Goal: Complete application form: Complete application form

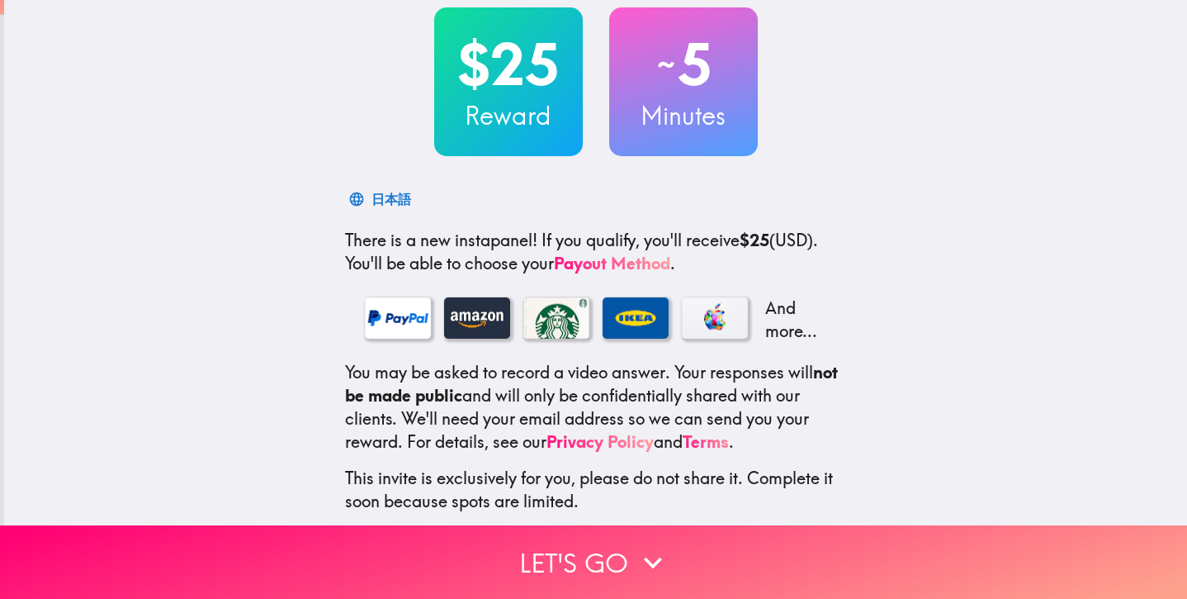
scroll to position [174, 0]
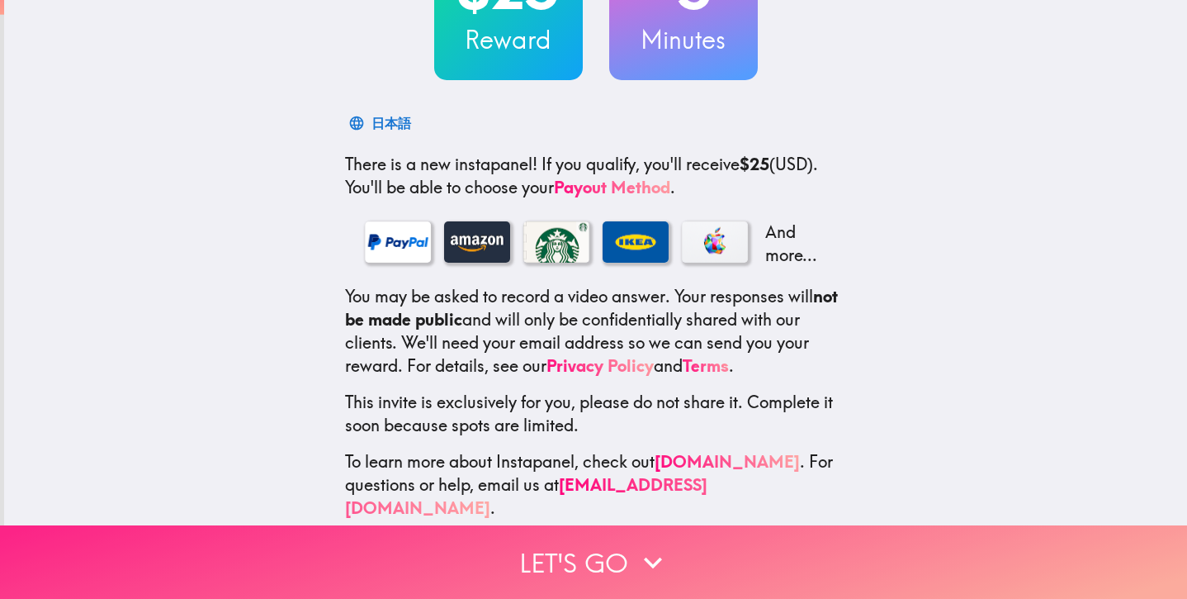
click at [618, 548] on button "Let's go" at bounding box center [593, 561] width 1187 height 73
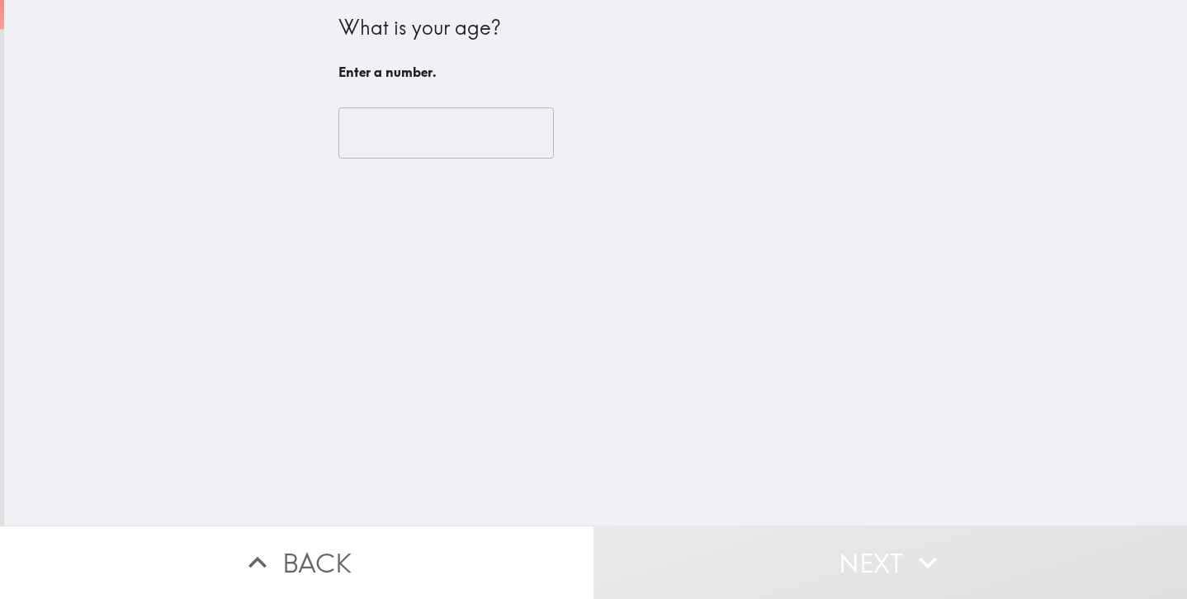
click at [449, 126] on input "number" at bounding box center [447, 132] width 216 height 51
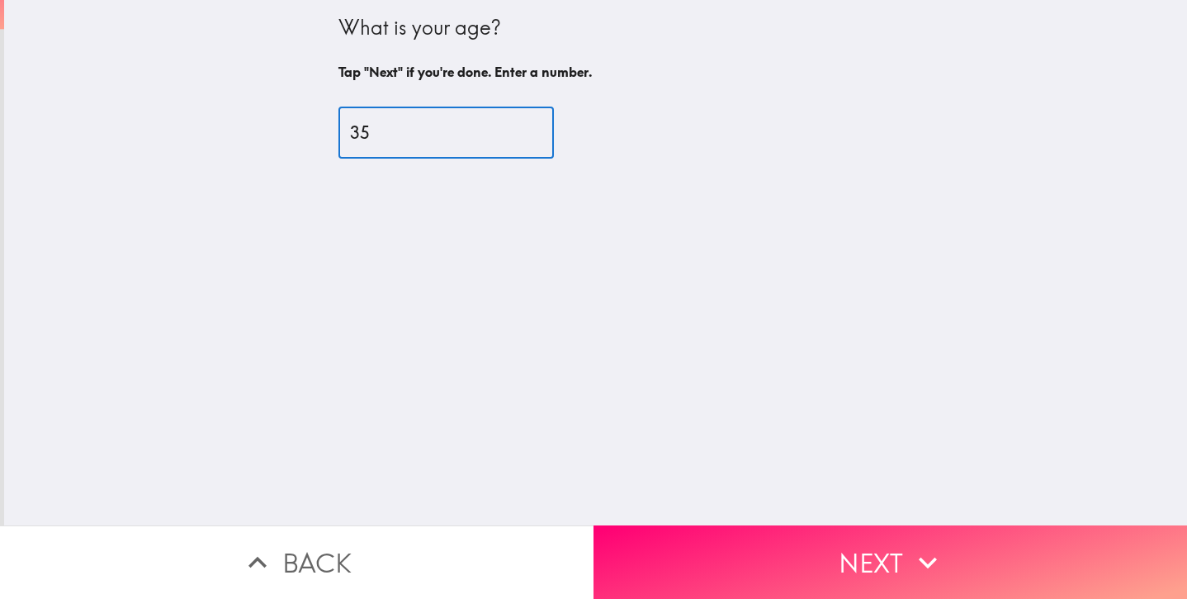
type input "35"
click at [784, 546] on button "Next" at bounding box center [891, 561] width 594 height 73
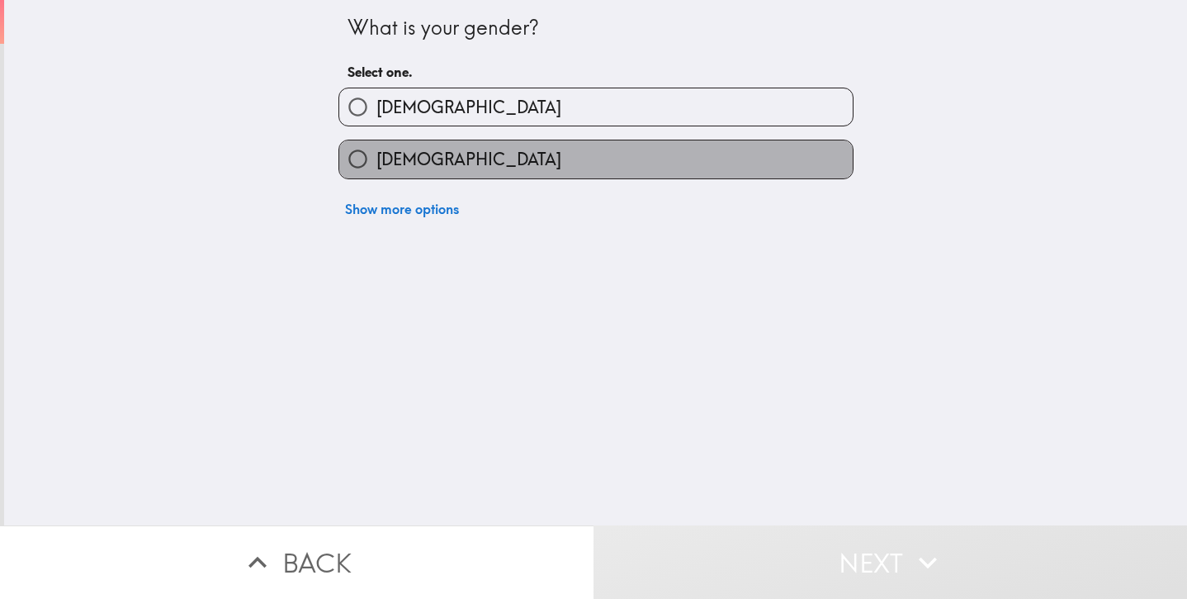
click at [469, 149] on label "[DEMOGRAPHIC_DATA]" at bounding box center [596, 158] width 514 height 37
click at [377, 149] on input "[DEMOGRAPHIC_DATA]" at bounding box center [357, 158] width 37 height 37
radio input "true"
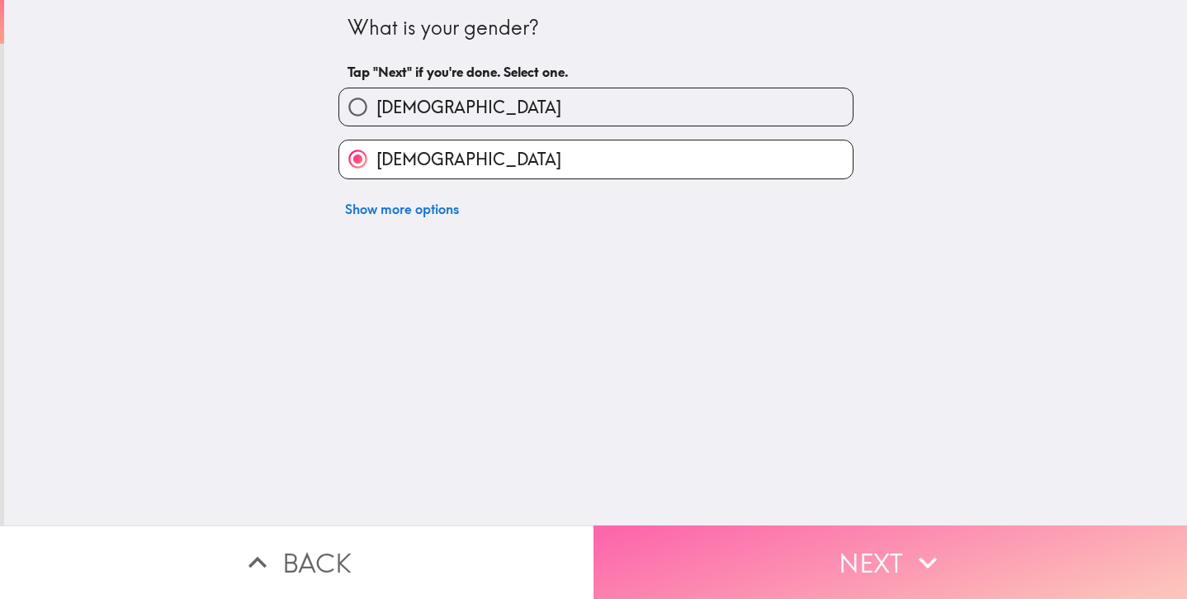
click at [822, 536] on button "Next" at bounding box center [891, 561] width 594 height 73
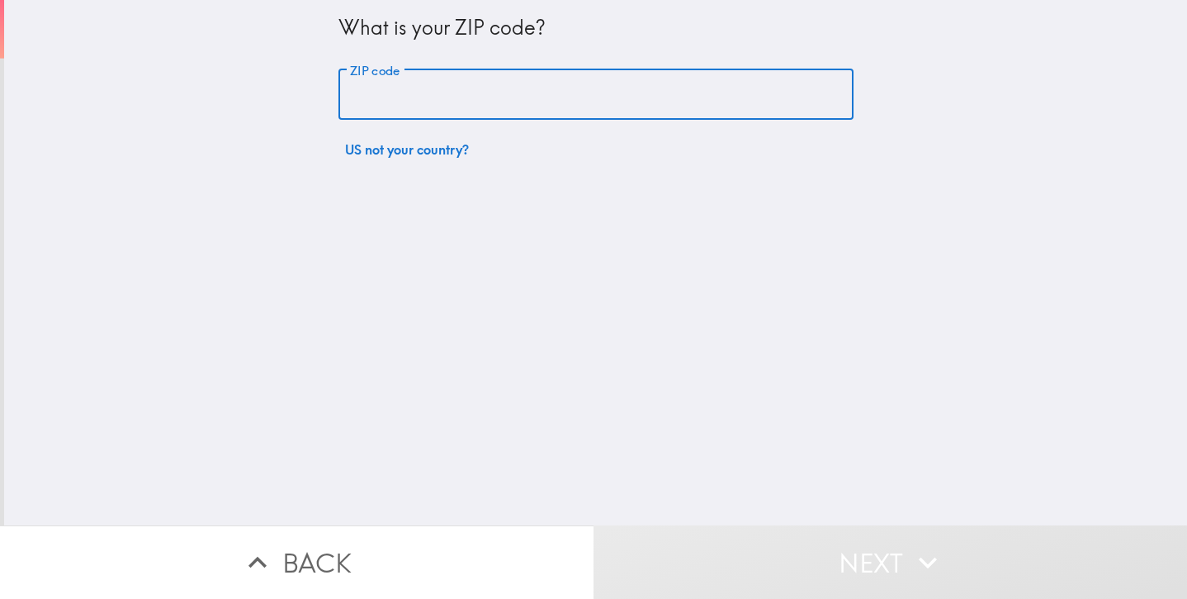
click at [583, 86] on input "ZIP code" at bounding box center [596, 94] width 515 height 51
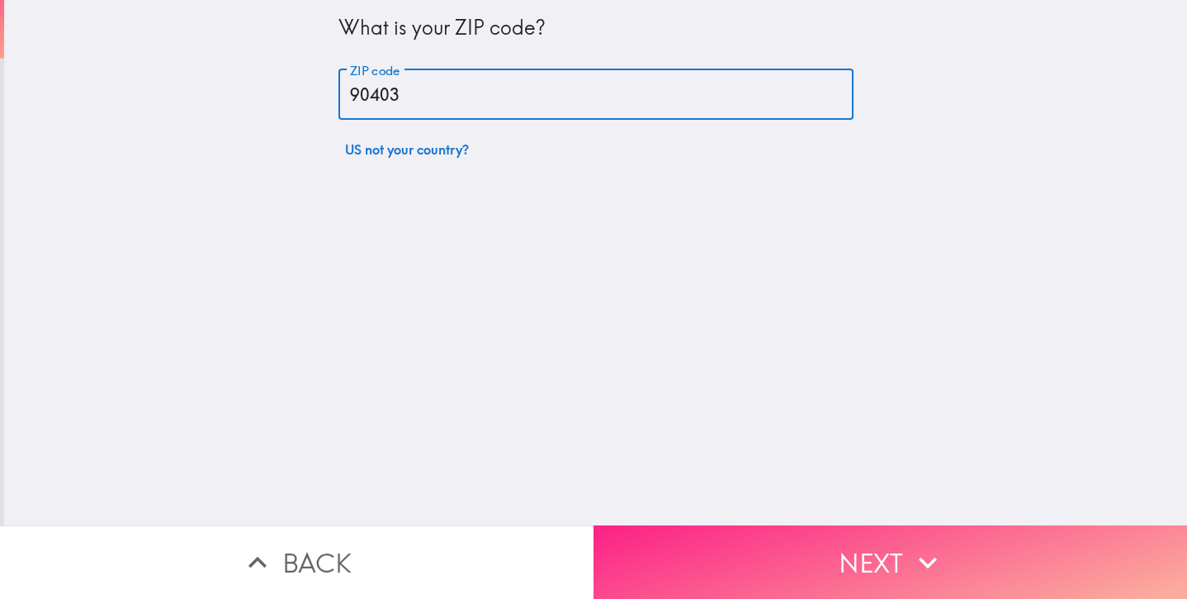
type input "90403"
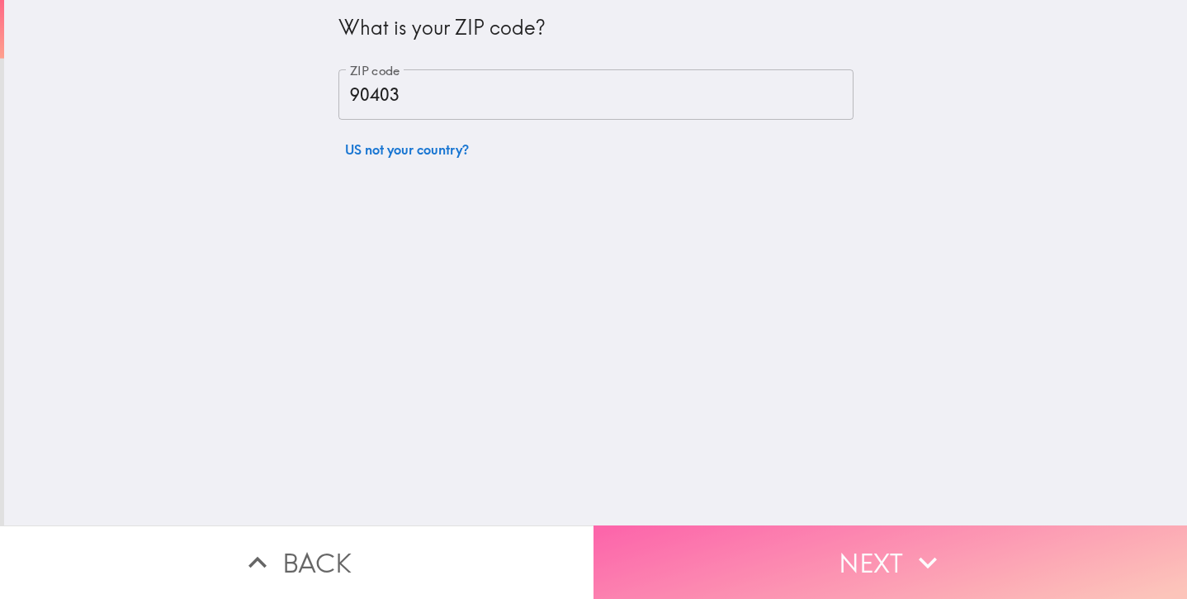
click at [831, 525] on button "Next" at bounding box center [891, 561] width 594 height 73
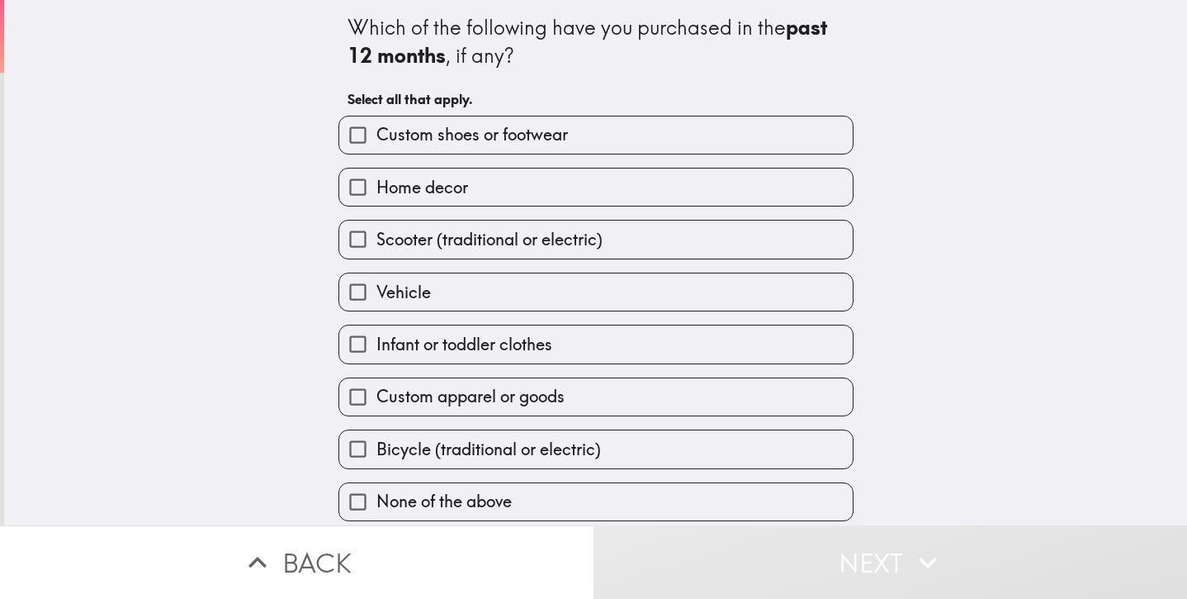
scroll to position [11, 0]
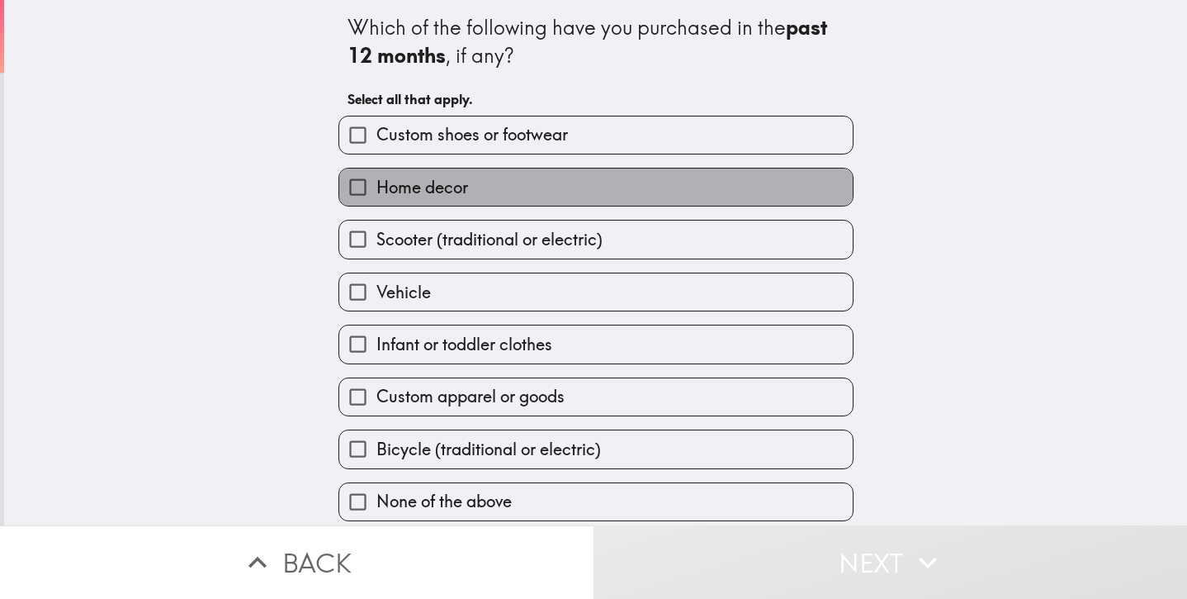
click at [775, 176] on label "Home decor" at bounding box center [596, 186] width 514 height 37
click at [377, 176] on input "Home decor" at bounding box center [357, 186] width 37 height 37
checkbox input "true"
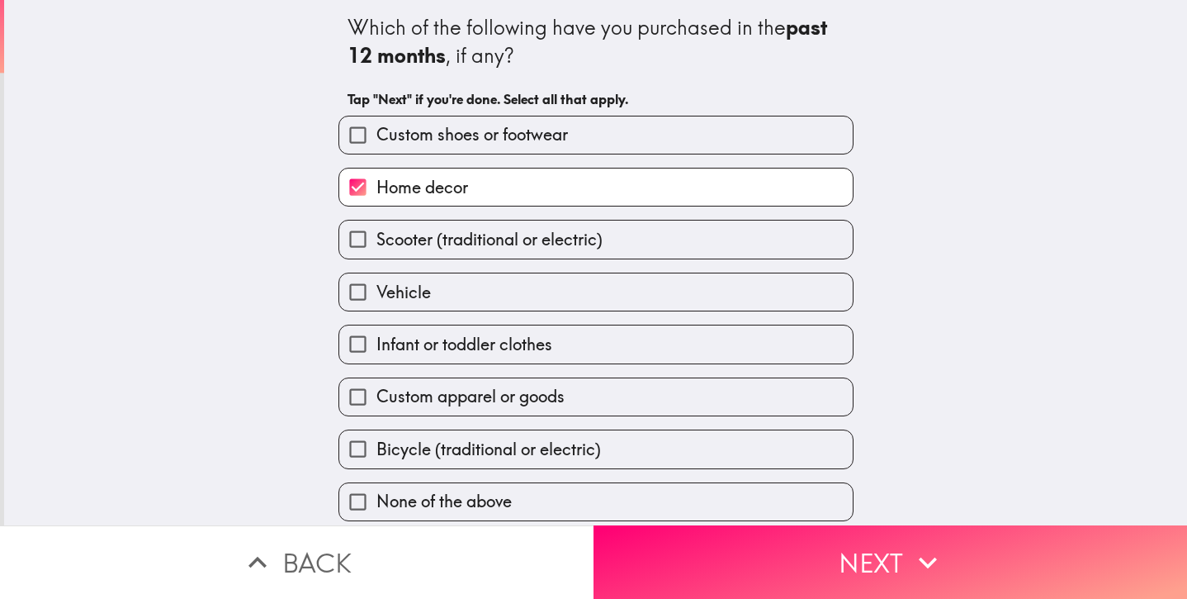
click at [689, 116] on label "Custom shoes or footwear" at bounding box center [596, 134] width 514 height 37
click at [377, 116] on input "Custom shoes or footwear" at bounding box center [357, 134] width 37 height 37
checkbox input "true"
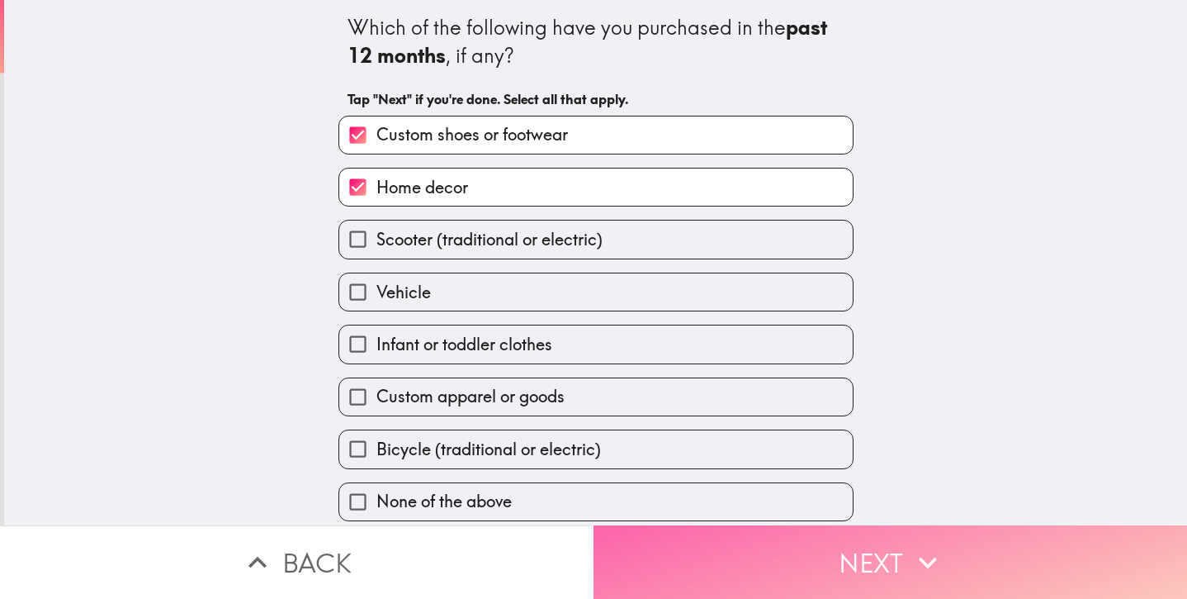
click at [939, 544] on icon "button" at bounding box center [928, 562] width 36 height 36
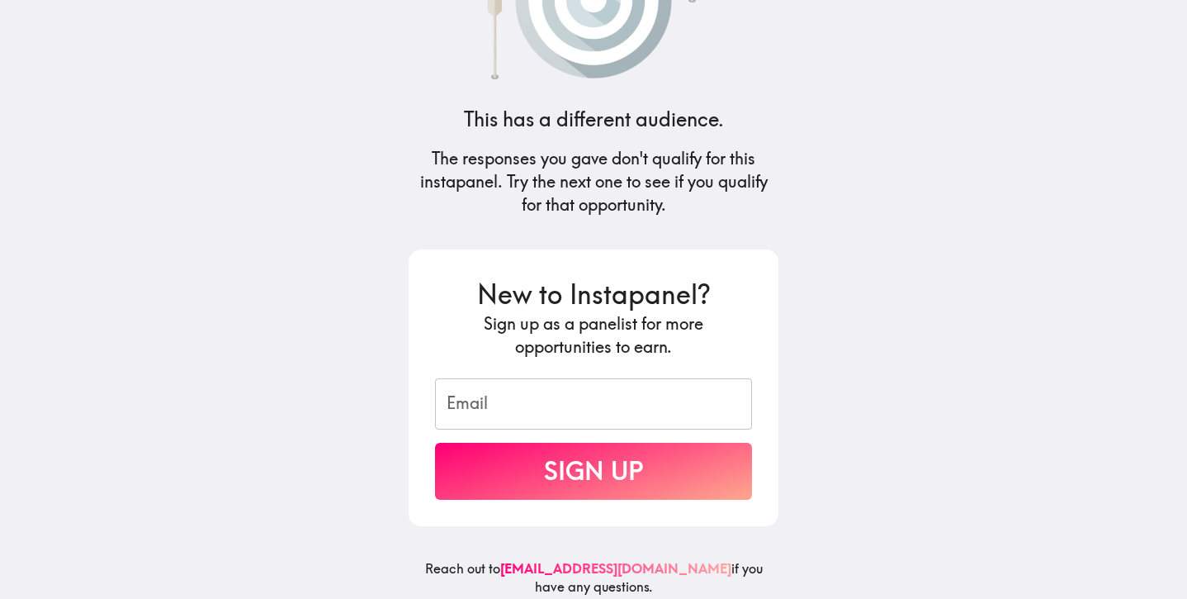
scroll to position [119, 0]
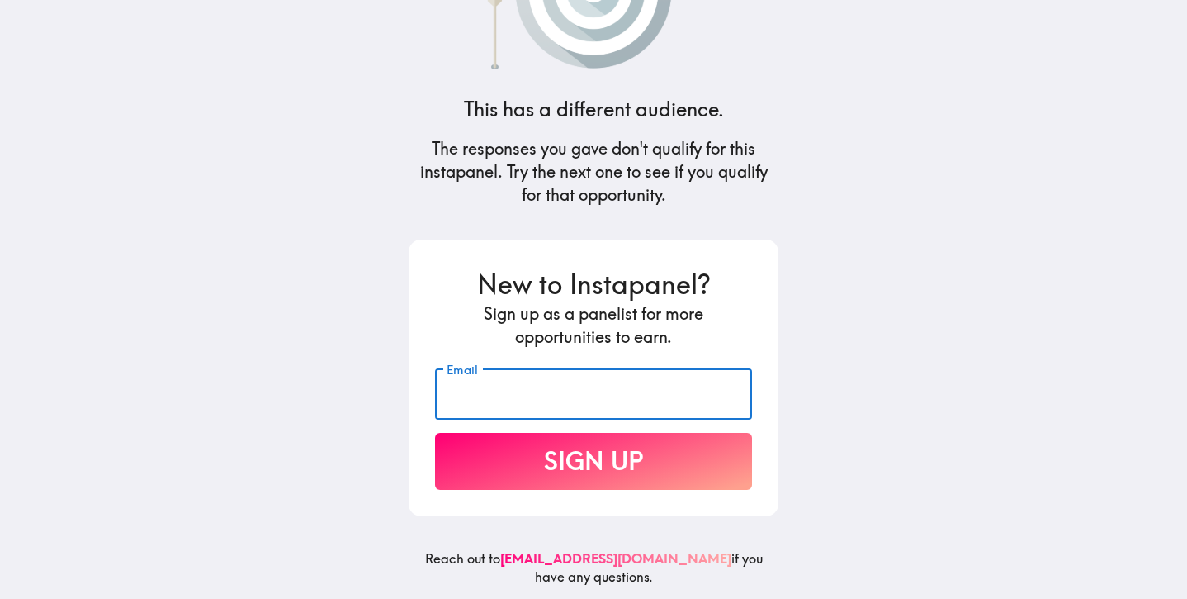
click at [708, 388] on input "Email" at bounding box center [593, 393] width 317 height 51
type input "[EMAIL_ADDRESS][PERSON_NAME][DOMAIN_NAME]"
click at [642, 470] on button "Sign Up" at bounding box center [593, 461] width 317 height 57
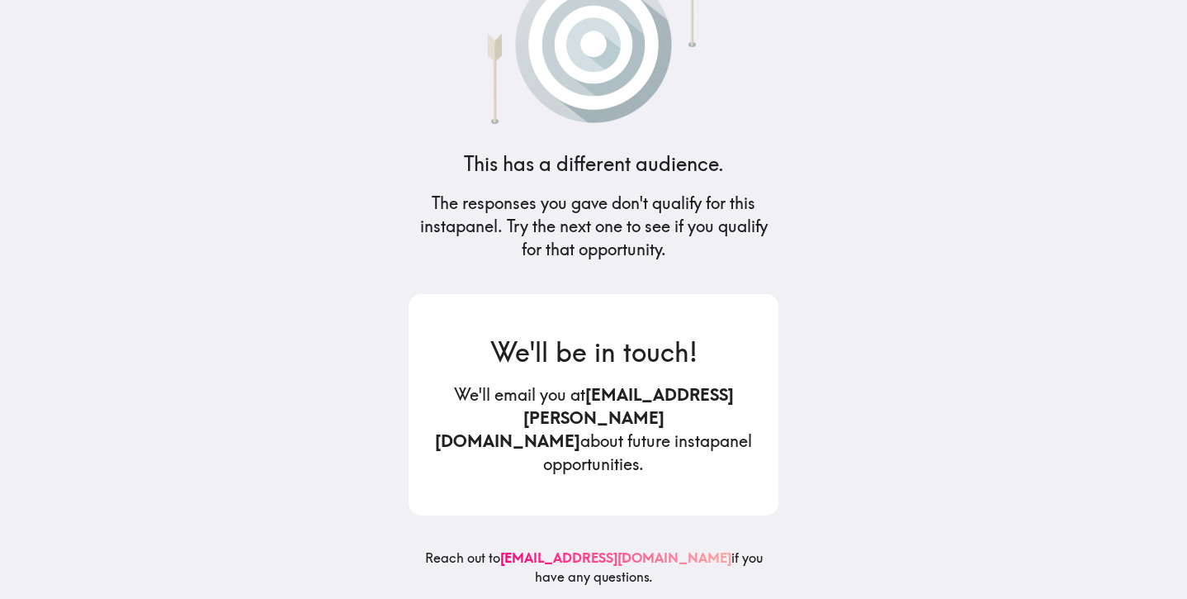
scroll to position [51, 0]
